Goal: Check status: Check status

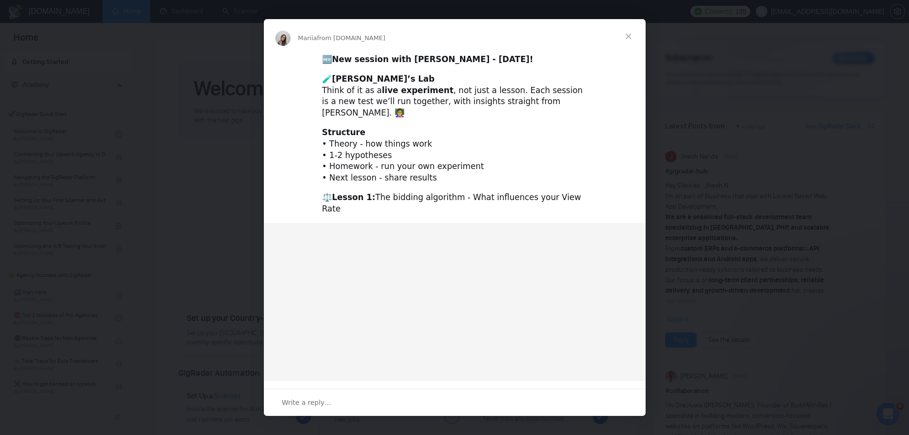
click at [187, 10] on div "Intercom messenger" at bounding box center [454, 217] width 909 height 435
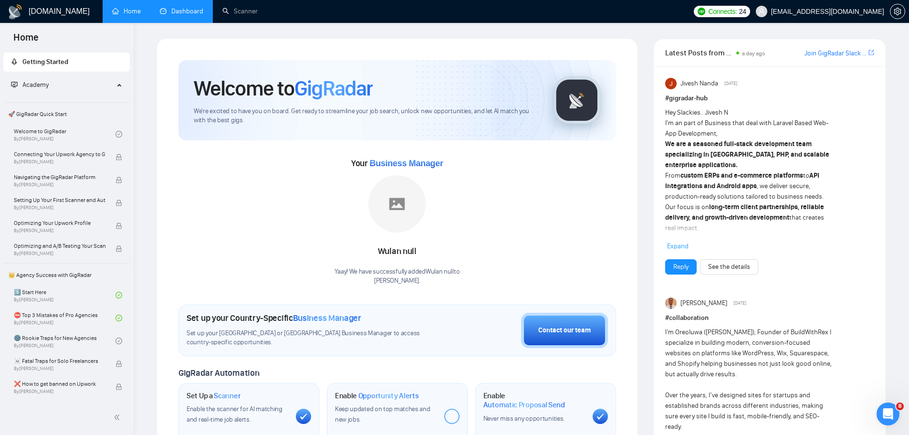
click at [187, 10] on link "Dashboard" at bounding box center [181, 11] width 43 height 8
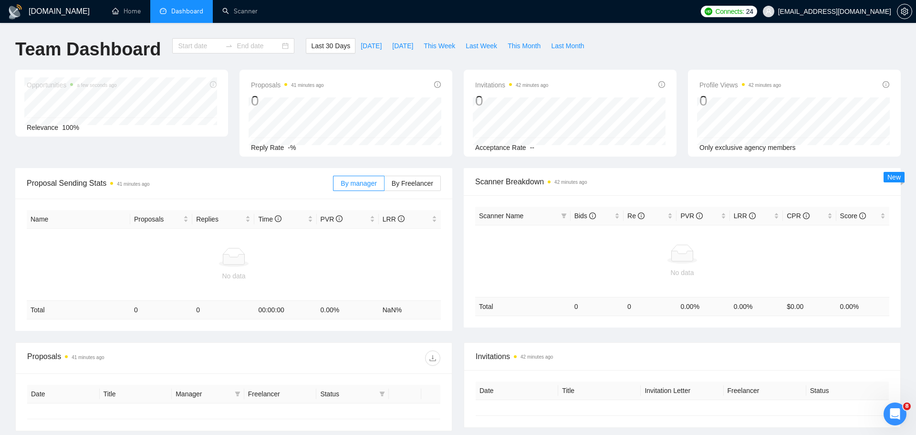
type input "[DATE]"
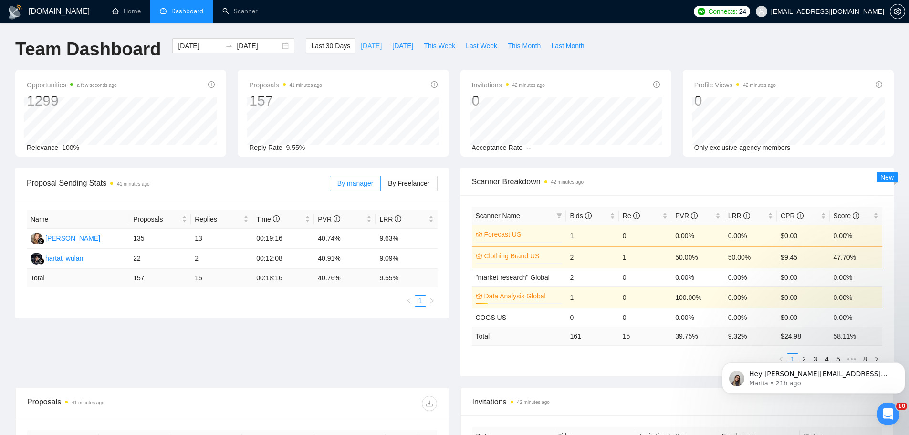
click at [361, 42] on span "[DATE]" at bounding box center [371, 46] width 21 height 10
type input "[DATE]"
